Goal: Task Accomplishment & Management: Use online tool/utility

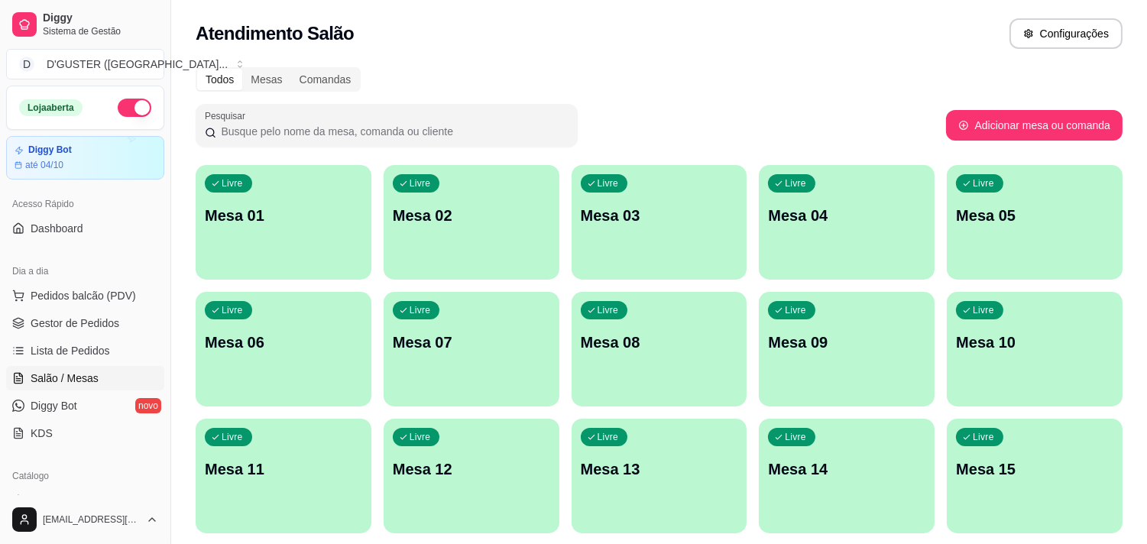
click at [324, 212] on p "Mesa 01" at bounding box center [283, 215] width 157 height 21
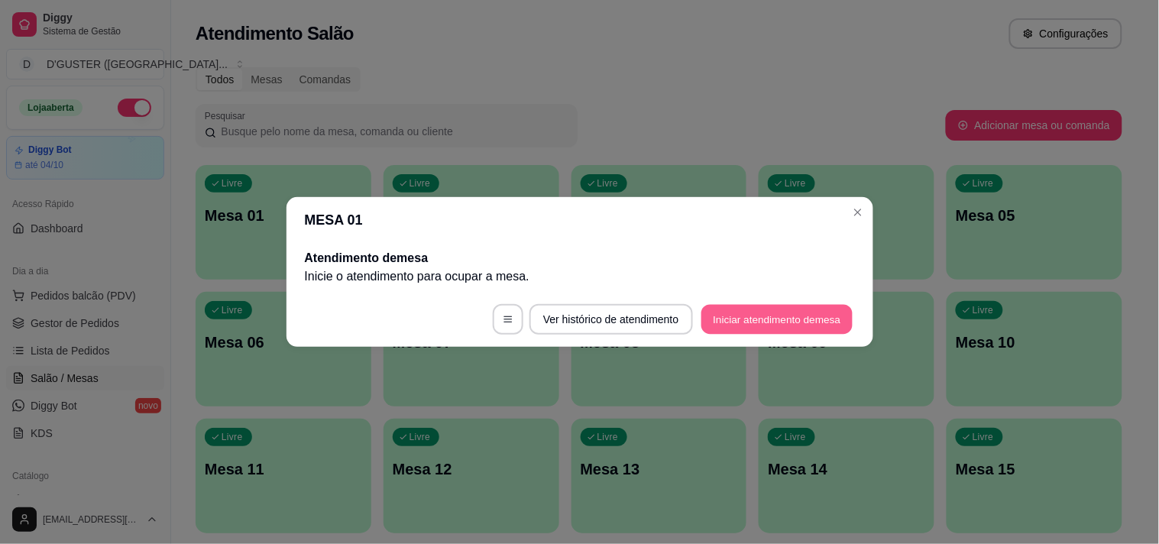
click at [799, 319] on button "Iniciar atendimento de mesa" at bounding box center [777, 320] width 151 height 30
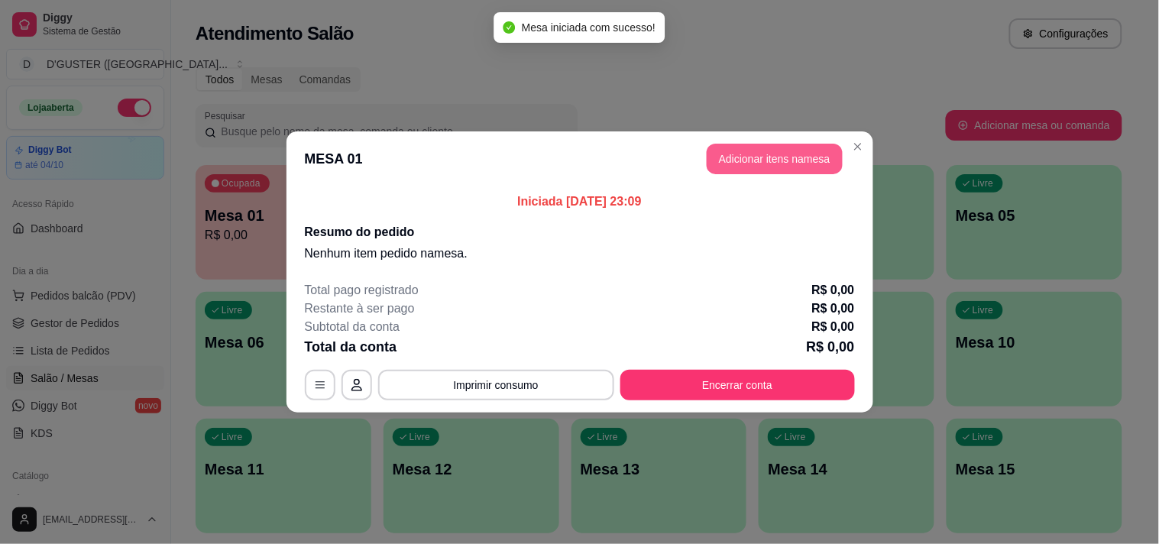
click at [805, 149] on button "Adicionar itens na mesa" at bounding box center [775, 159] width 136 height 31
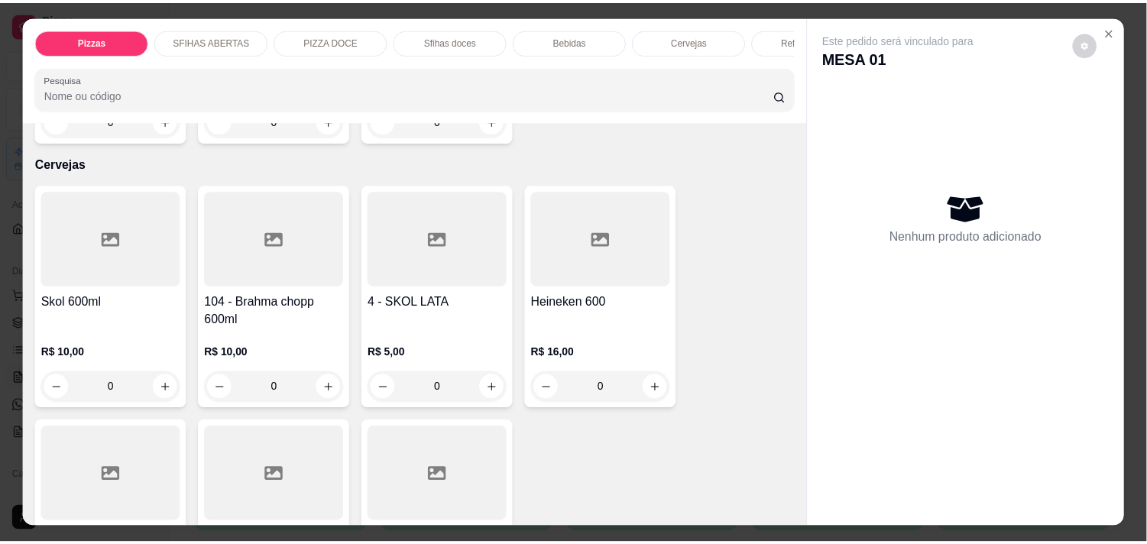
scroll to position [3396, 0]
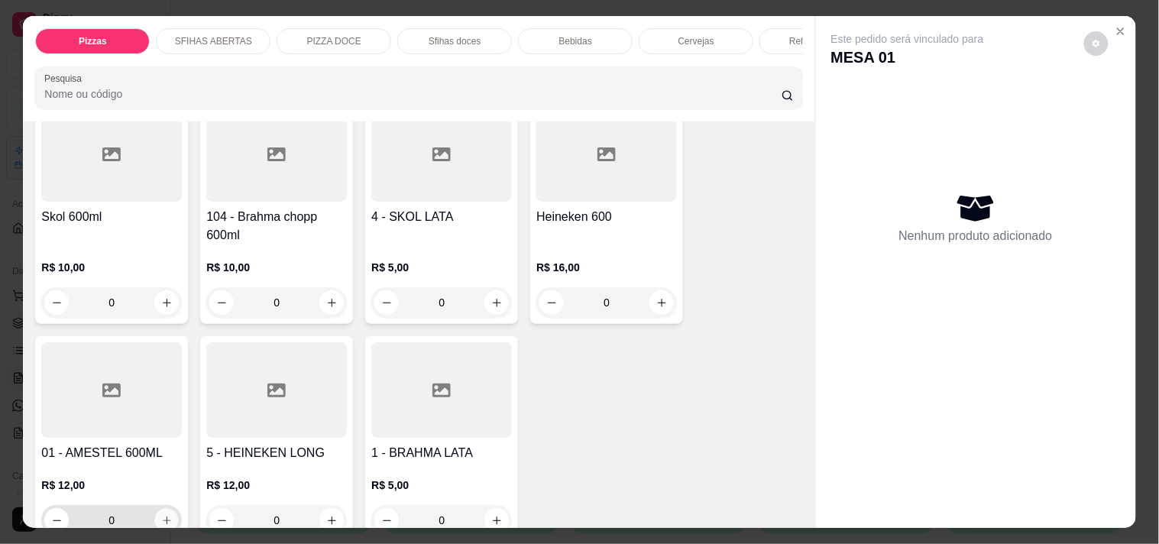
click at [163, 517] on icon "increase-product-quantity" at bounding box center [167, 521] width 8 height 8
type input "1"
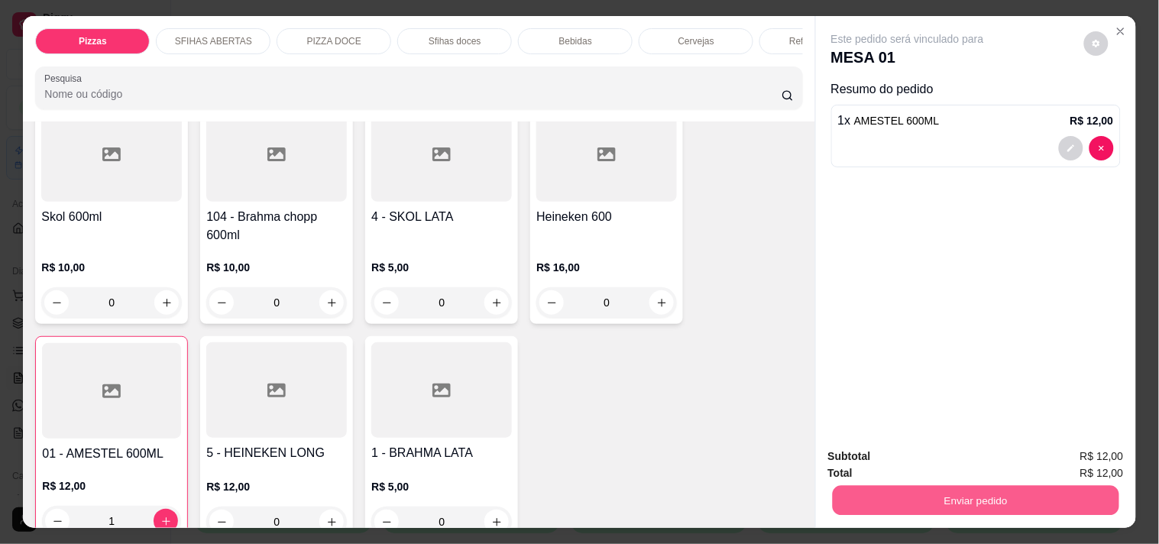
click at [949, 494] on button "Enviar pedido" at bounding box center [975, 500] width 287 height 30
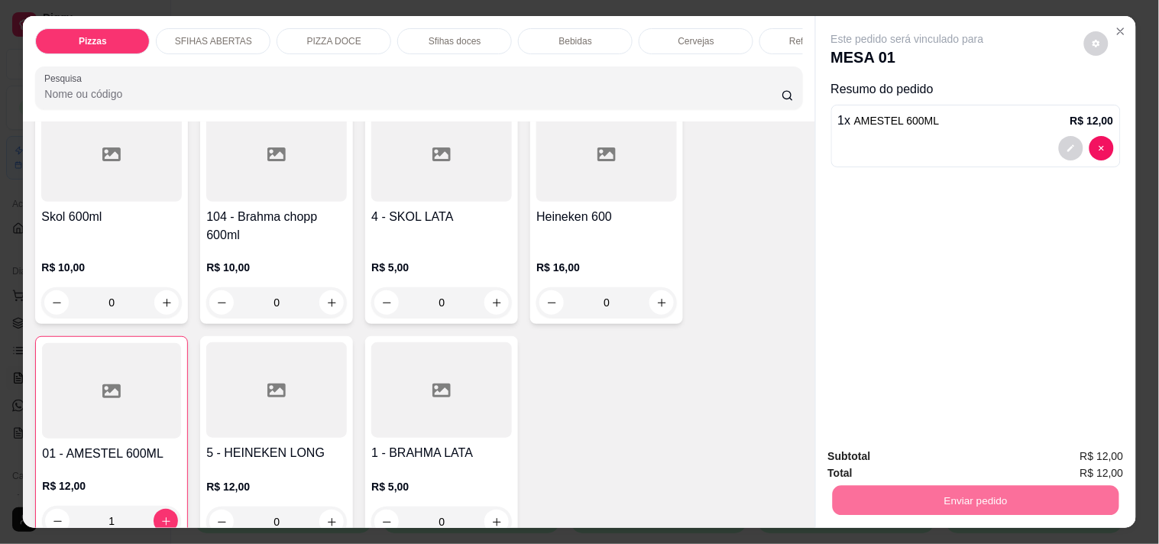
click at [1082, 459] on button "Enviar pedido" at bounding box center [1084, 456] width 86 height 29
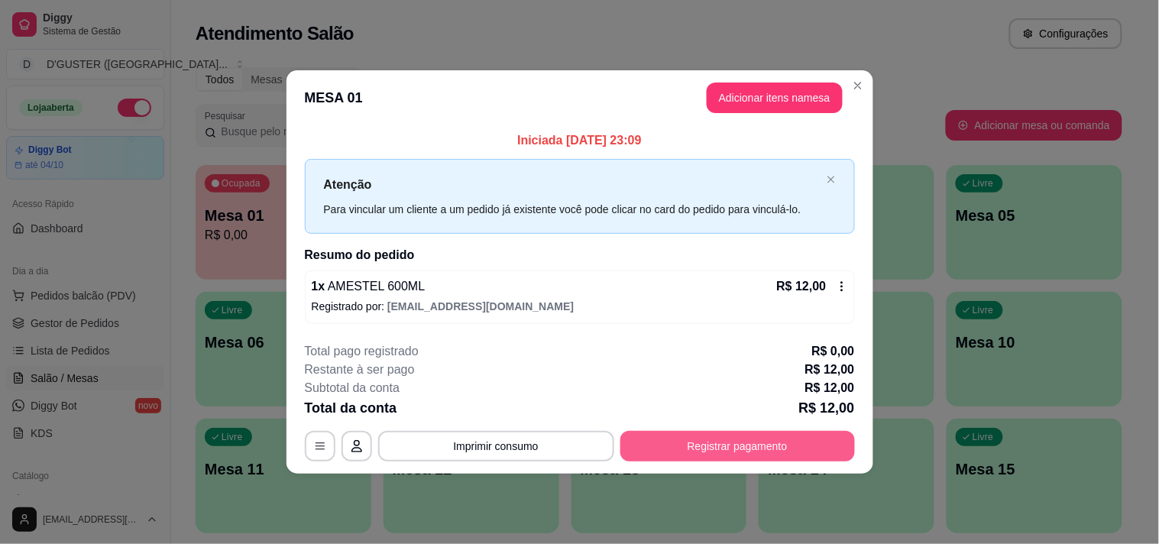
click at [753, 459] on button "Registrar pagamento" at bounding box center [738, 446] width 235 height 31
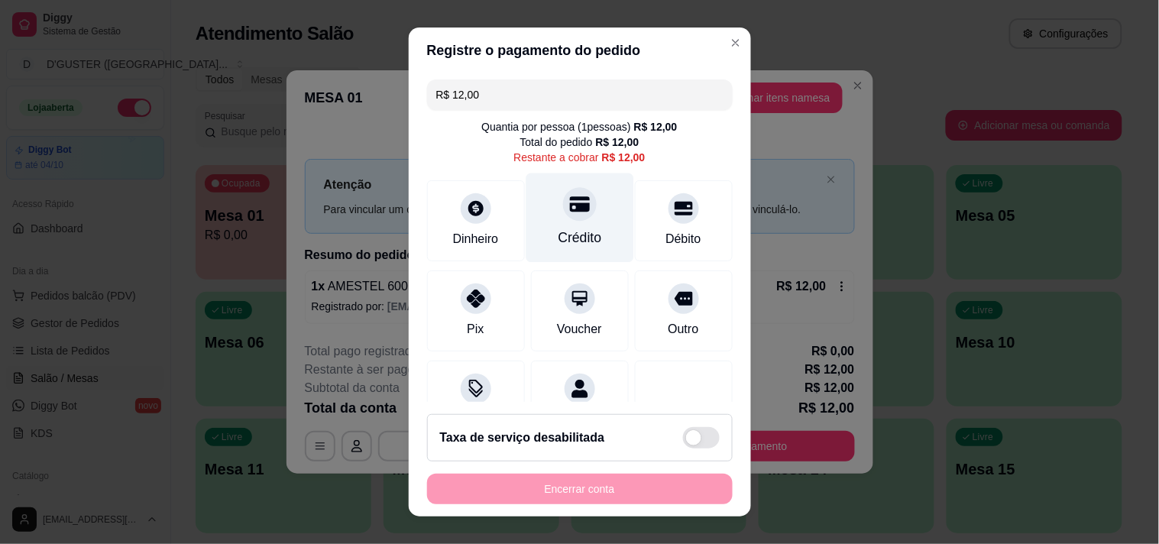
click at [552, 222] on div "Crédito" at bounding box center [580, 217] width 108 height 89
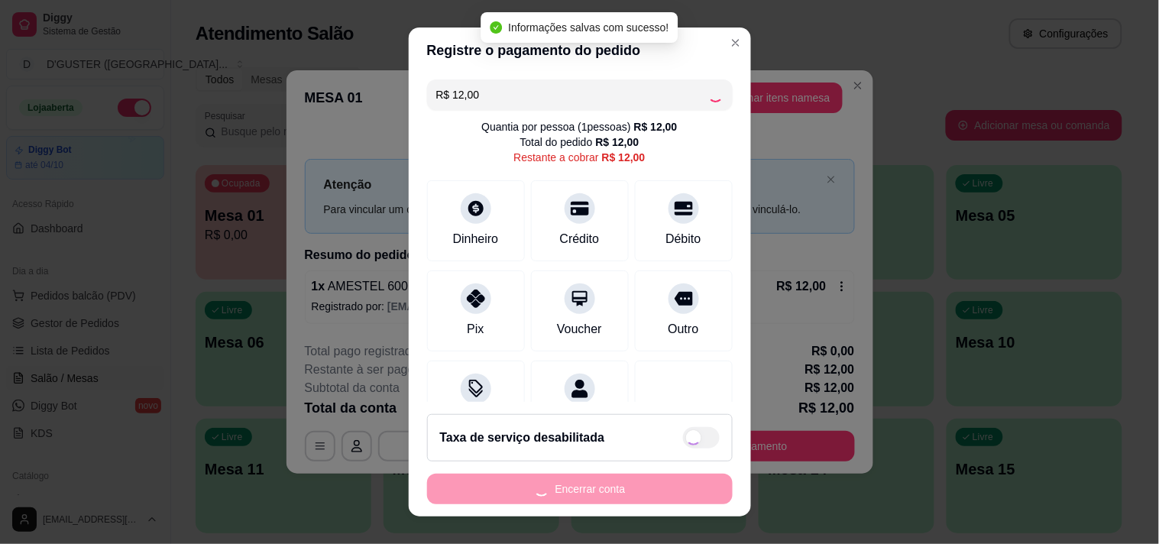
type input "R$ 0,00"
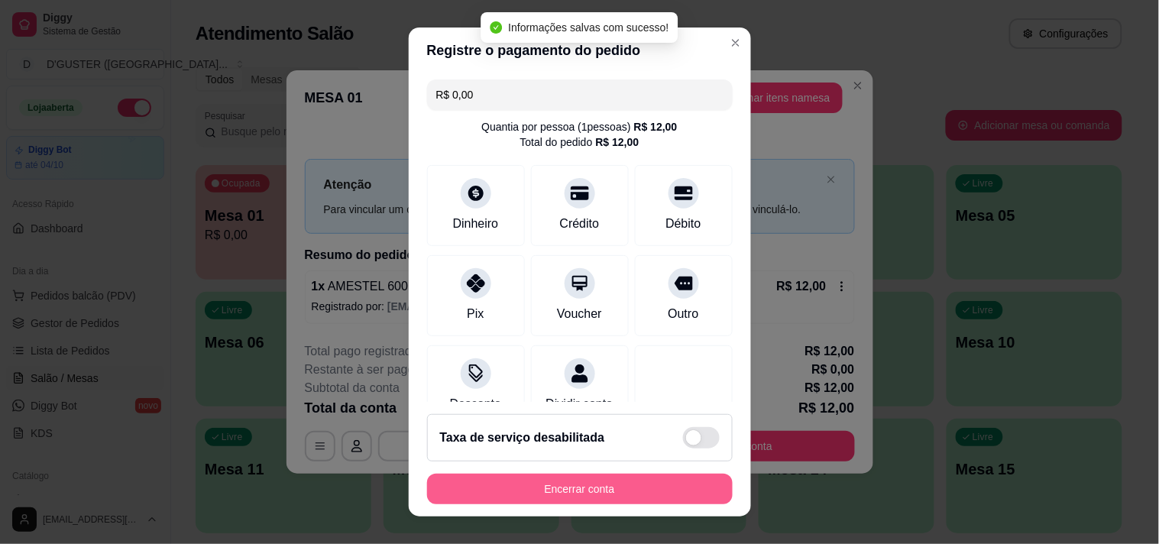
click at [640, 489] on button "Encerrar conta" at bounding box center [580, 489] width 306 height 31
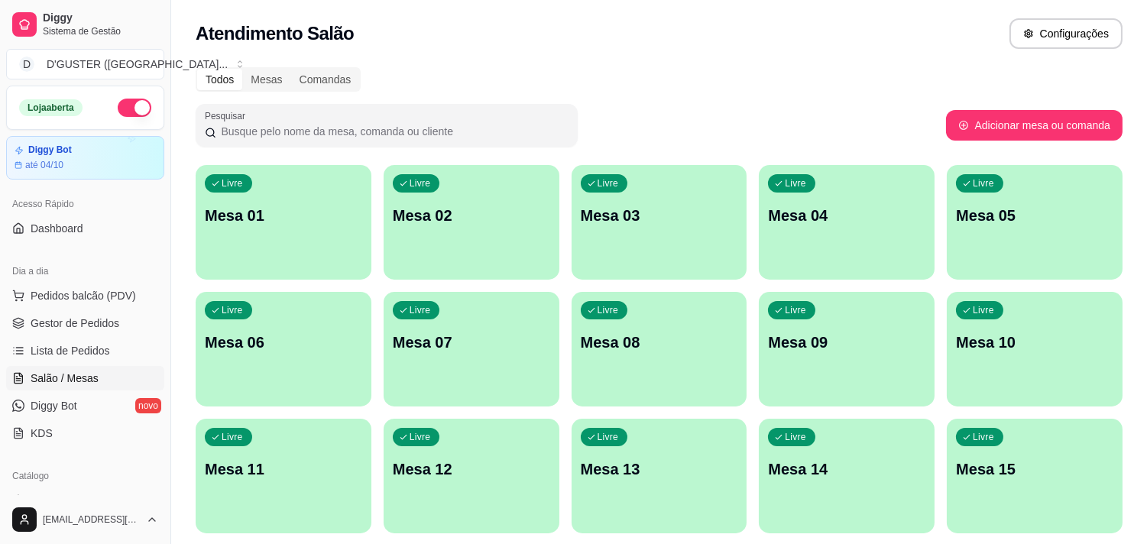
click at [689, 105] on div "Pesquisar" at bounding box center [571, 125] width 750 height 43
click at [118, 112] on button "button" at bounding box center [135, 108] width 34 height 18
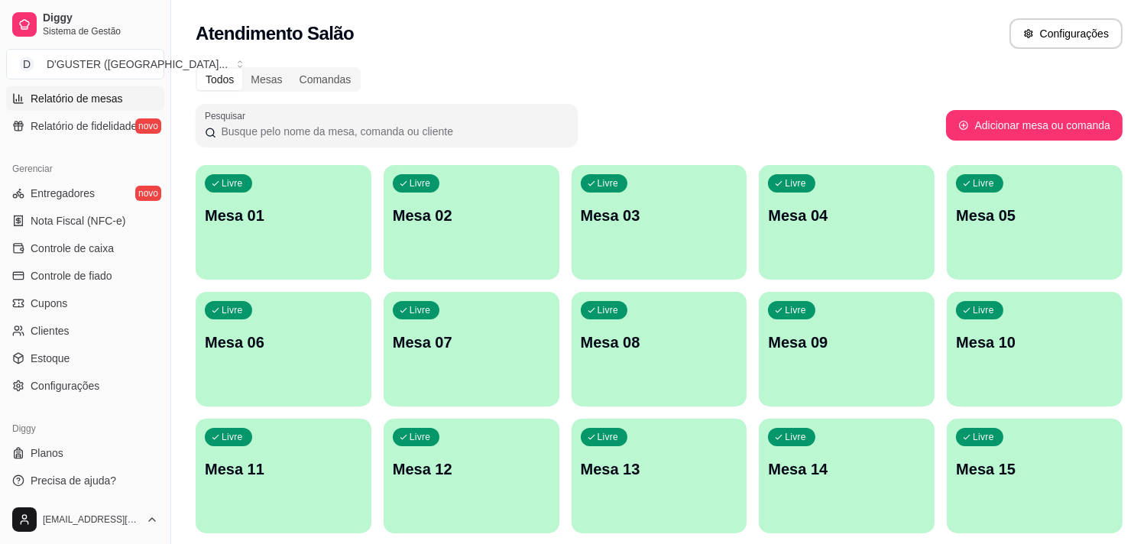
scroll to position [555, 0]
click at [136, 234] on link "Controle de caixa" at bounding box center [85, 245] width 158 height 24
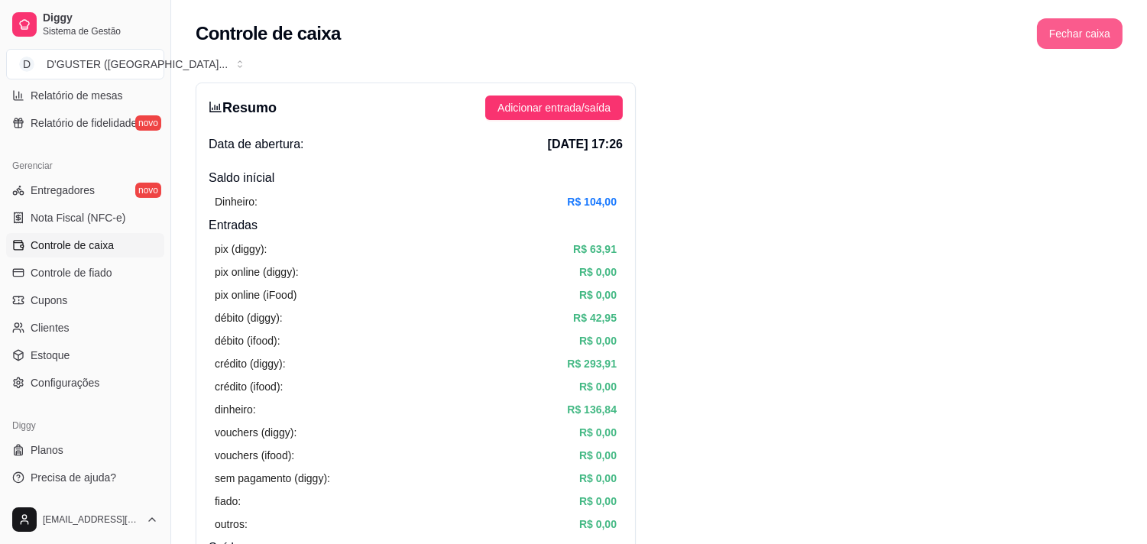
click at [1094, 34] on button "Fechar caixa" at bounding box center [1080, 33] width 86 height 31
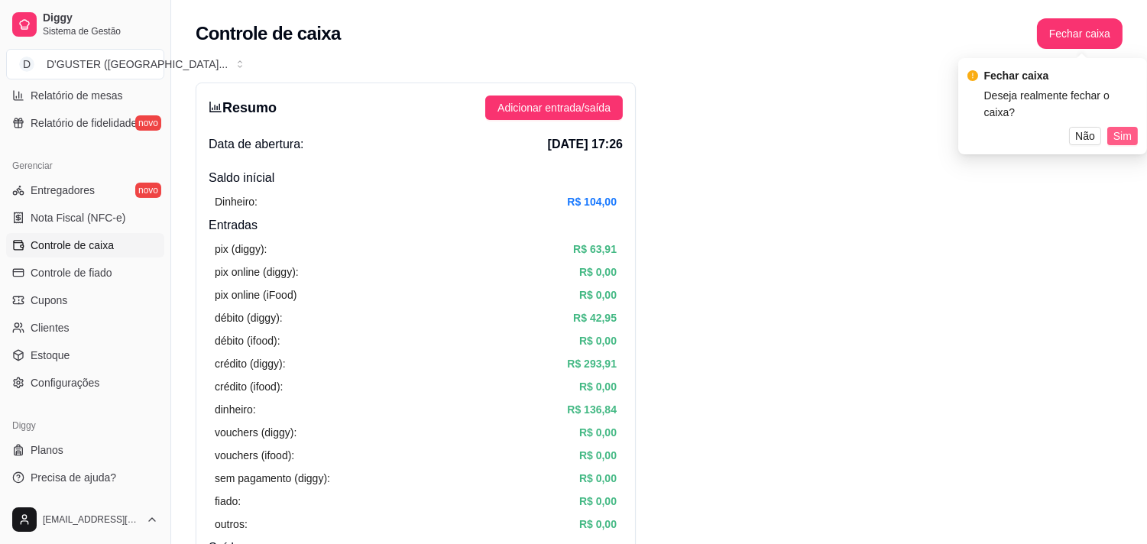
click at [1131, 128] on span "Sim" at bounding box center [1122, 136] width 18 height 17
